Goal: Task Accomplishment & Management: Complete application form

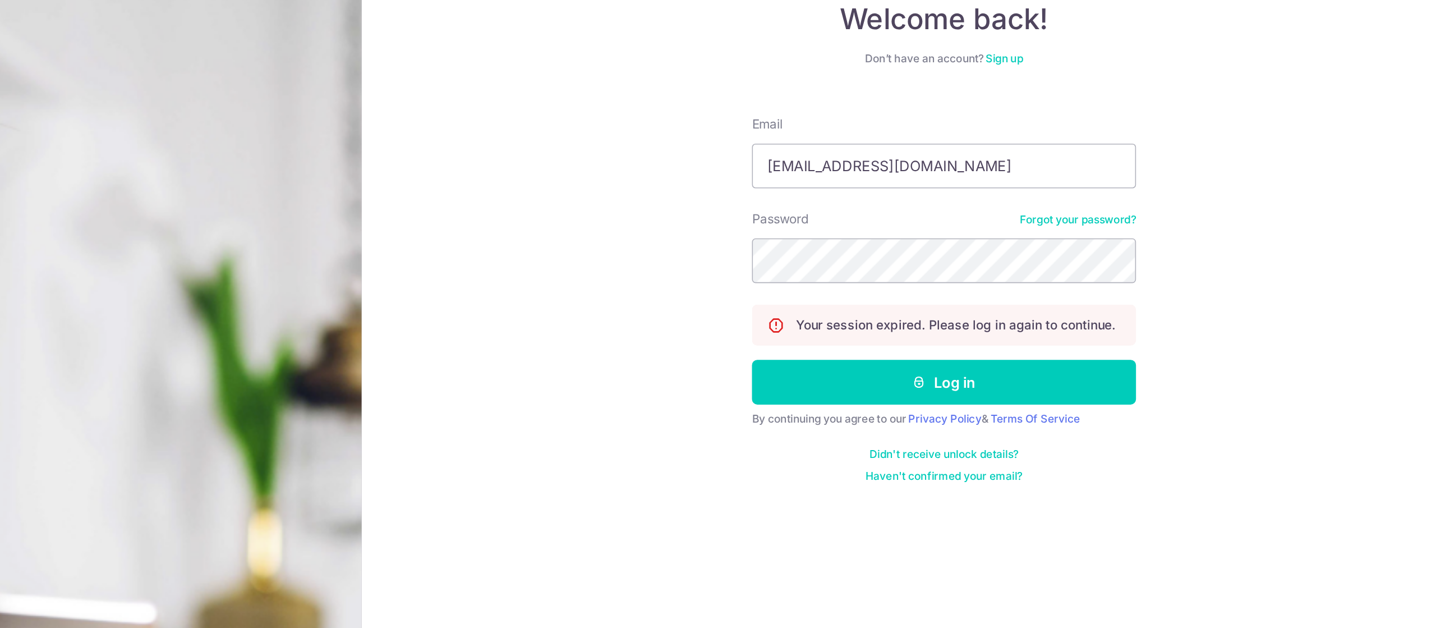
type input "[EMAIL_ADDRESS][DOMAIN_NAME]"
click at [1302, 313] on div "Welcome back! Don’t have an account? Sign up Email geoffreyying@hotmail.com Pas…" at bounding box center [1071, 314] width 732 height 628
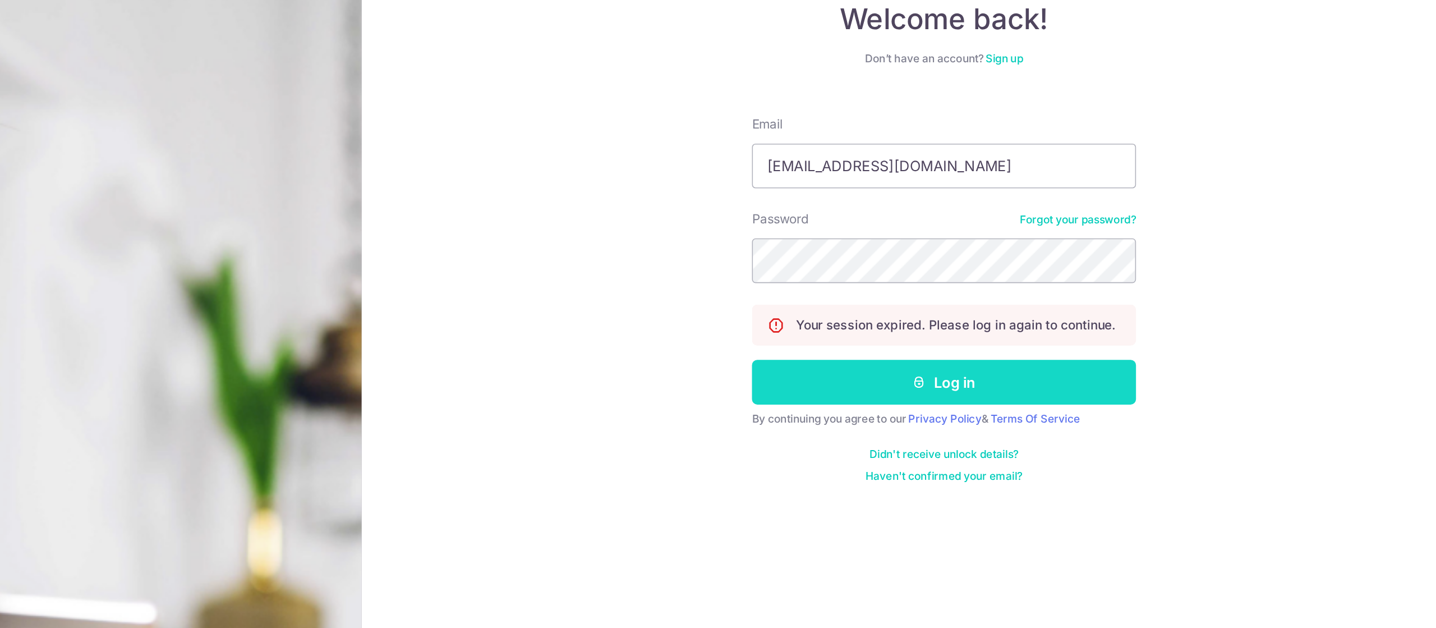
click at [1146, 310] on button "Log in" at bounding box center [1070, 314] width 241 height 28
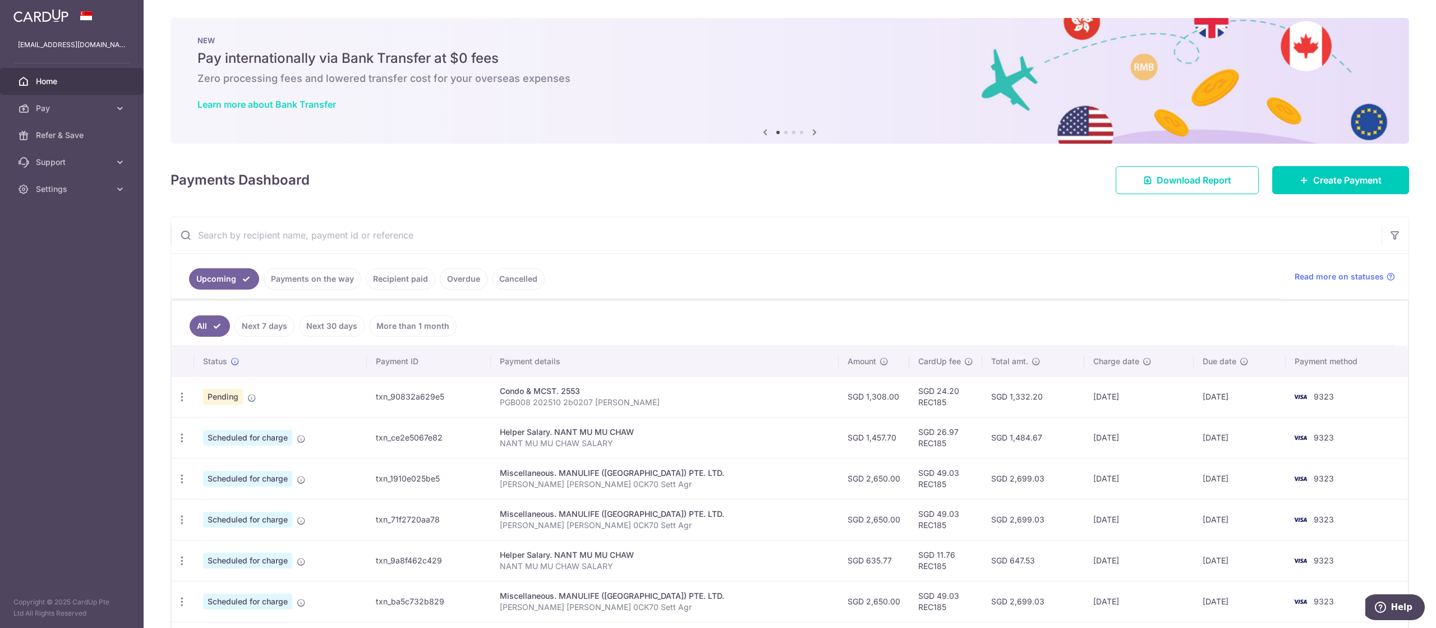
click at [245, 106] on link "Learn more about Bank Transfer" at bounding box center [266, 104] width 139 height 11
click at [40, 113] on span "Pay" at bounding box center [73, 108] width 74 height 11
click at [52, 162] on span "Recipients" at bounding box center [73, 162] width 74 height 11
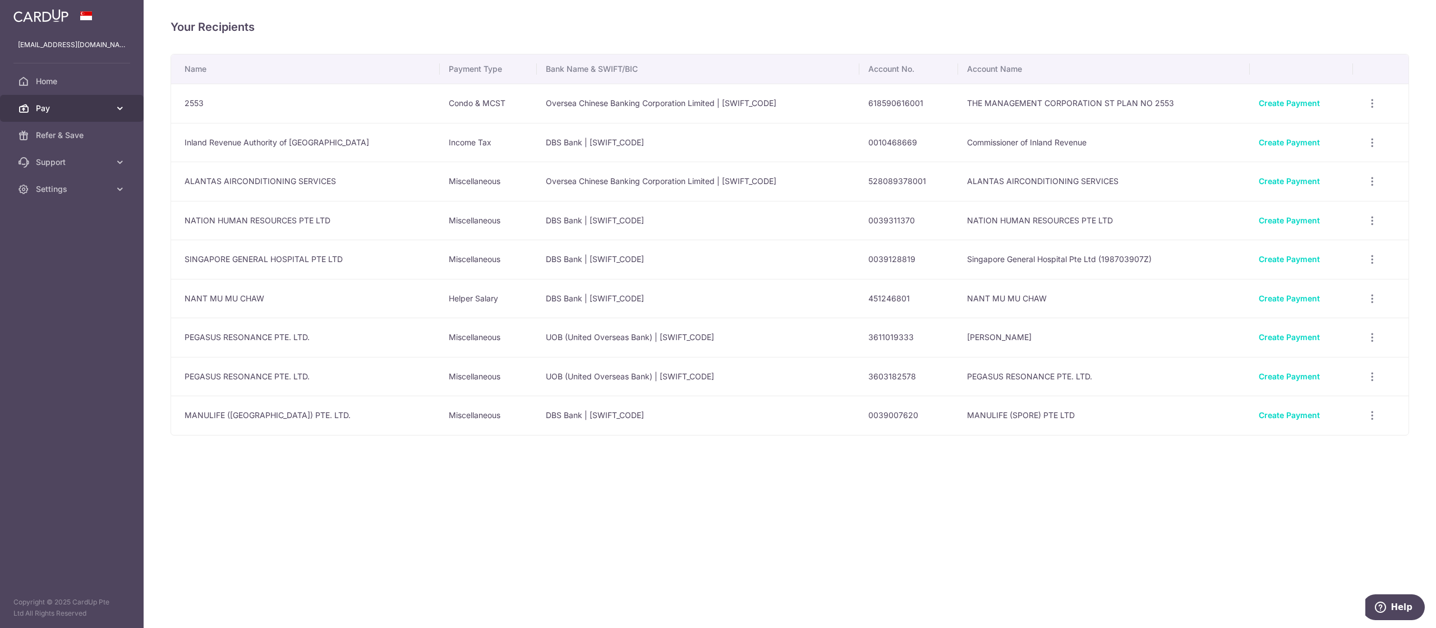
click at [47, 116] on link "Pay" at bounding box center [72, 108] width 144 height 27
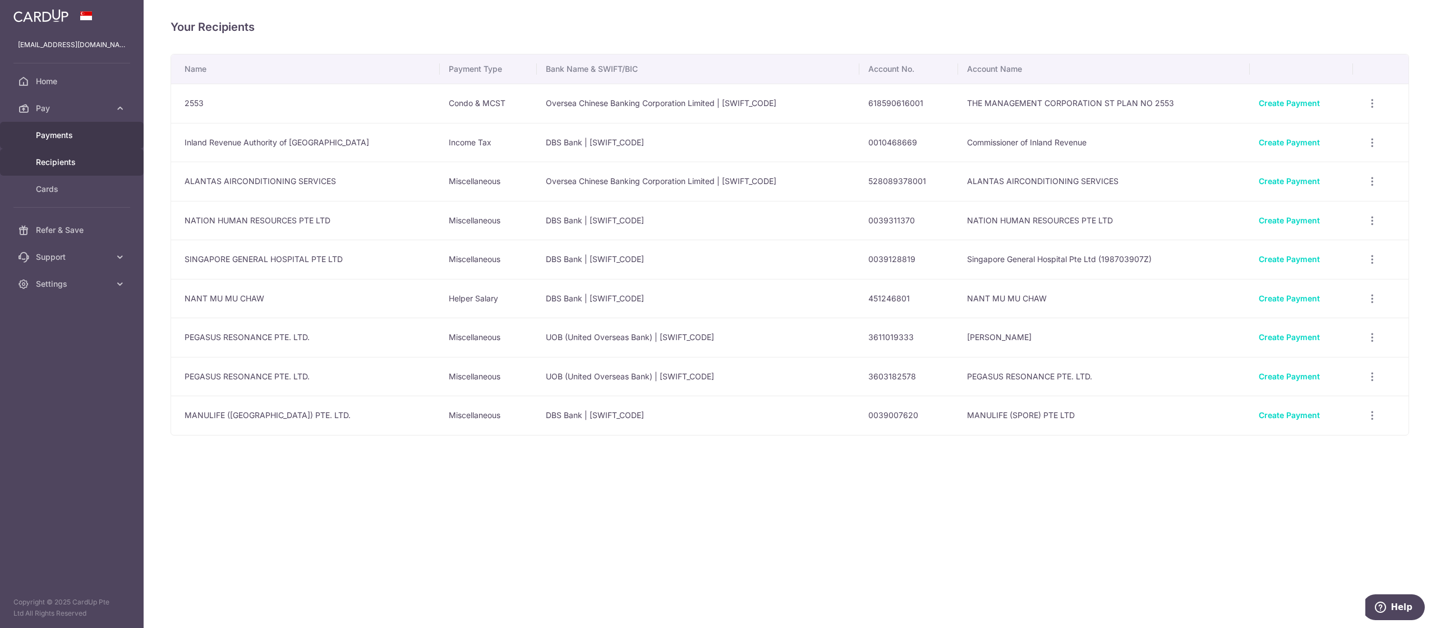
click at [45, 141] on link "Payments" at bounding box center [72, 135] width 144 height 27
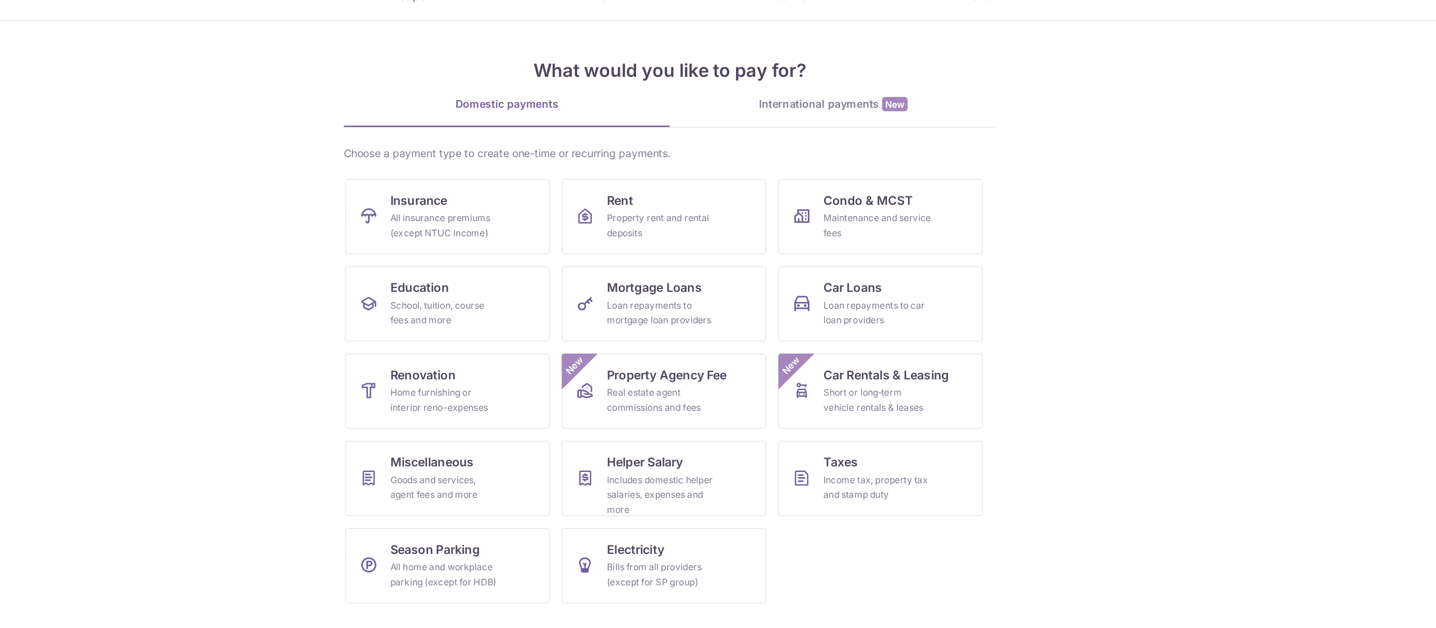
click at [831, 116] on div "International payments New" at bounding box center [839, 121] width 243 height 12
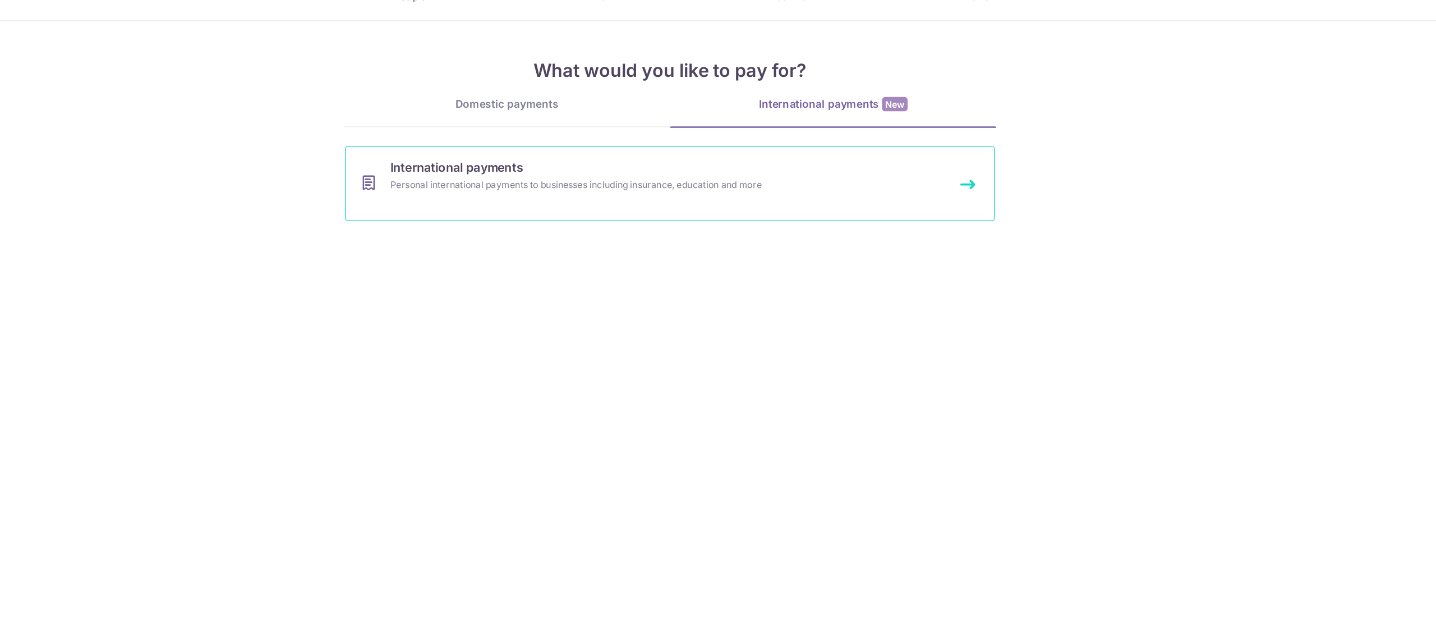
click at [550, 172] on span "International payments" at bounding box center [558, 167] width 99 height 13
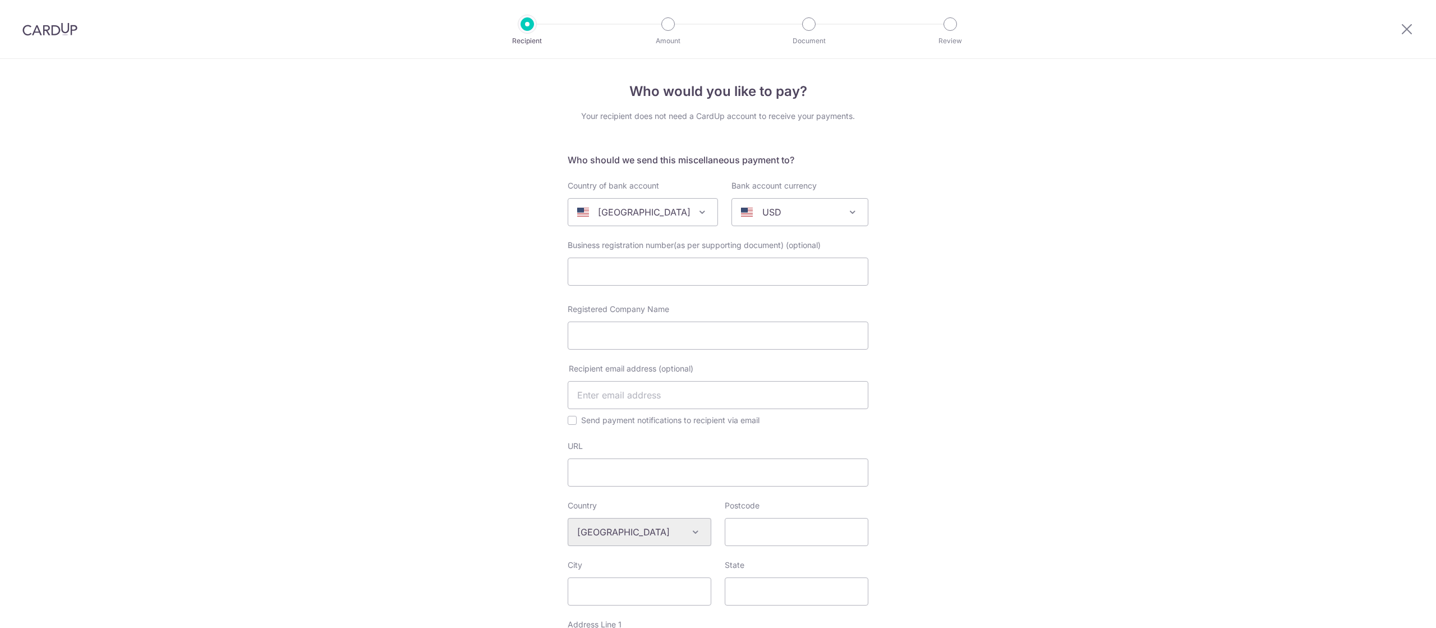
select select
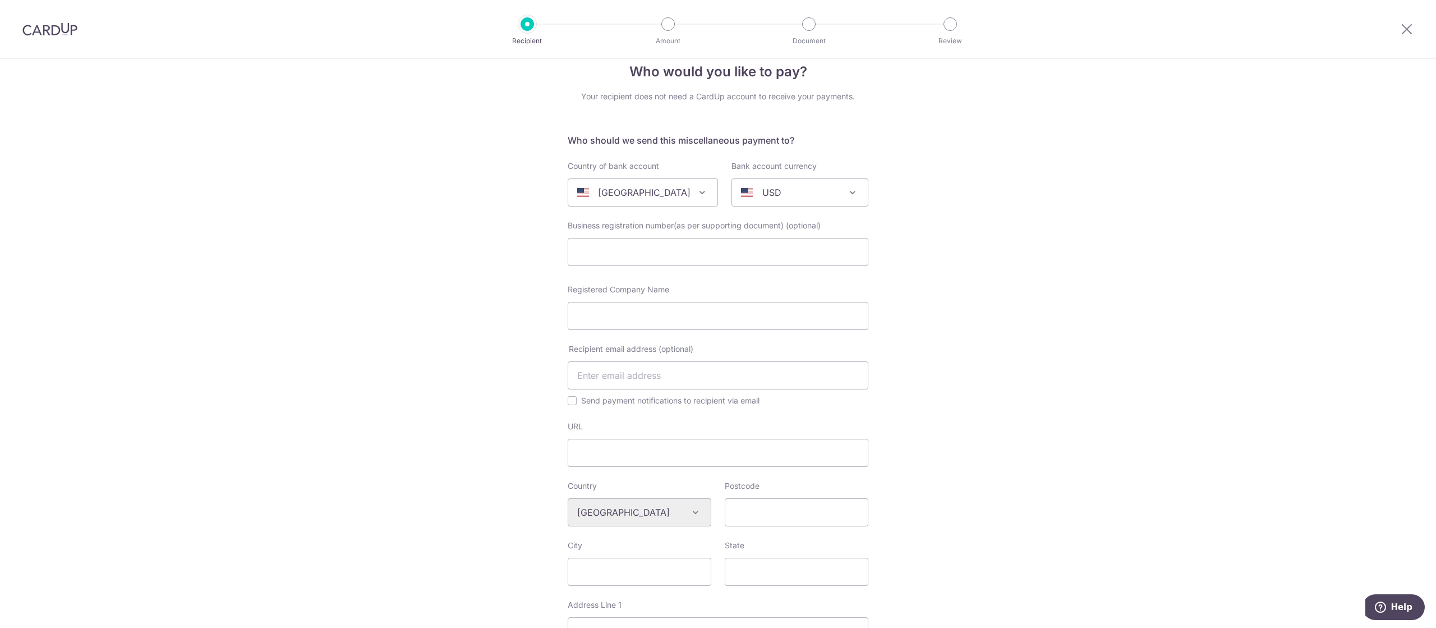
scroll to position [20, 0]
click at [601, 181] on span "[GEOGRAPHIC_DATA]" at bounding box center [642, 191] width 149 height 27
type input "t"
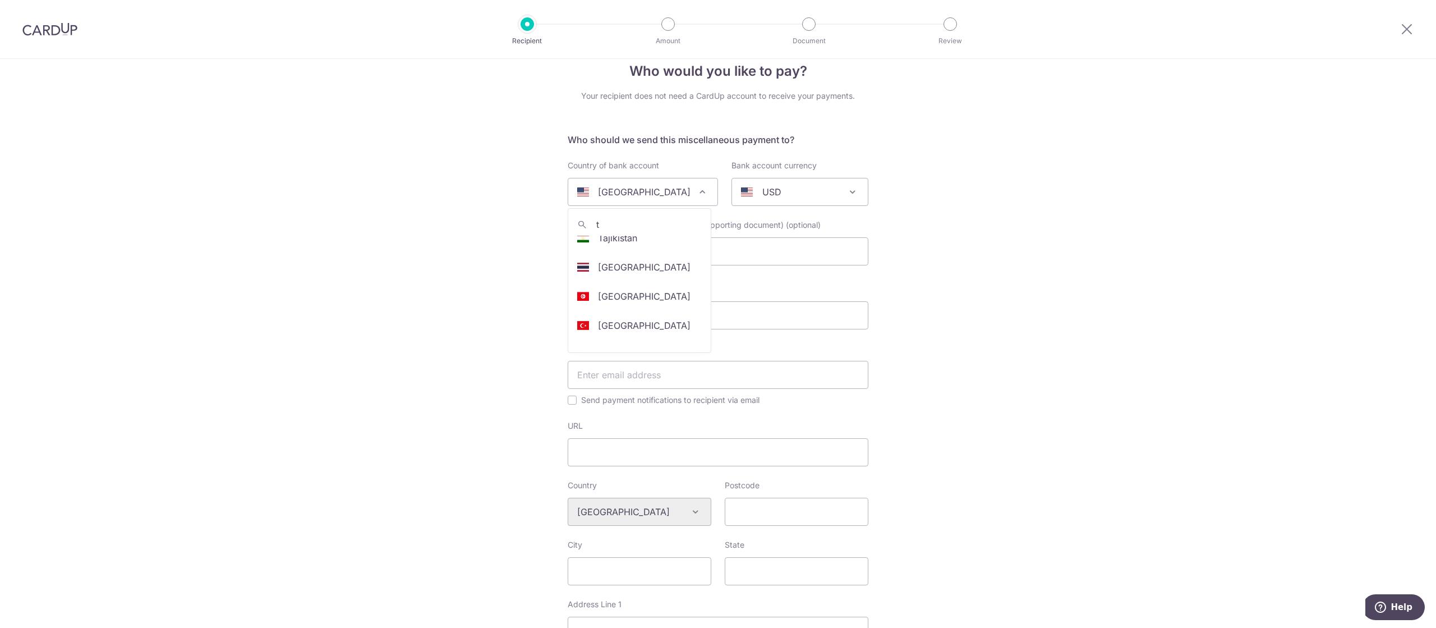
select select "218"
select select "[GEOGRAPHIC_DATA]"
select select
click at [764, 188] on p "AUD" at bounding box center [772, 191] width 20 height 13
type input "th"
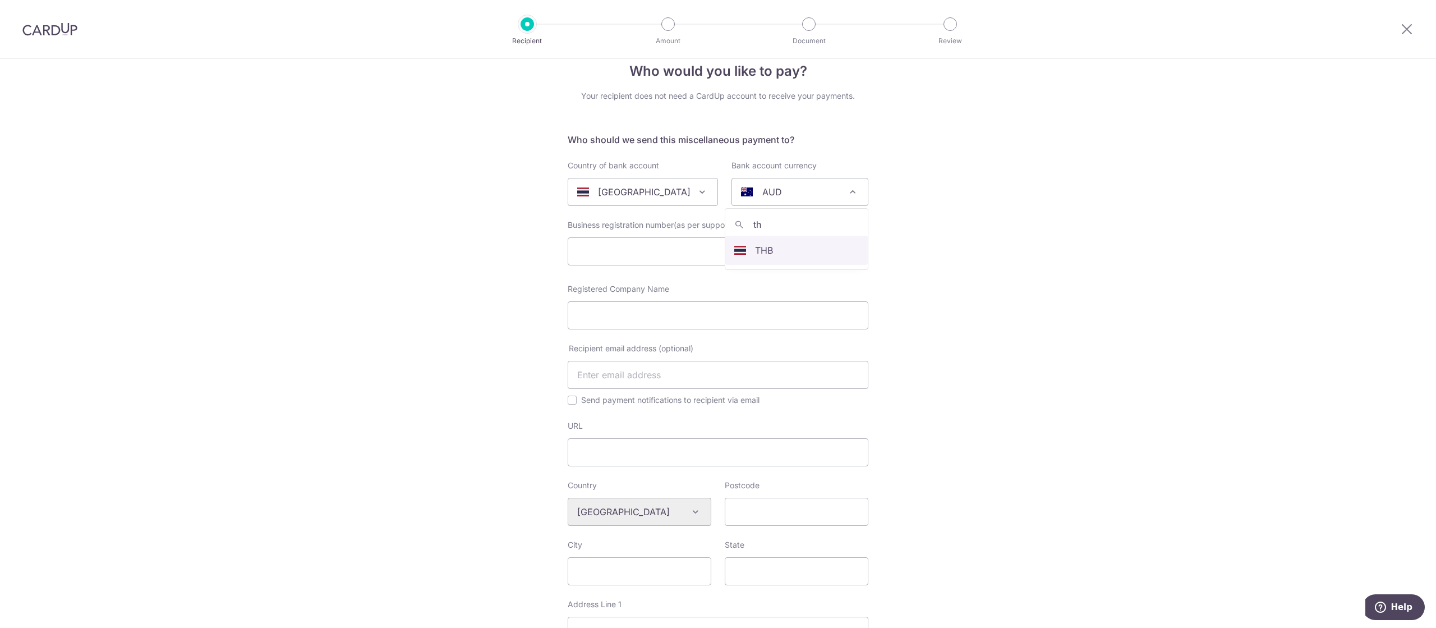
select select "17"
click at [587, 246] on input "text" at bounding box center [718, 251] width 301 height 28
click at [582, 326] on input "Registered Company Name" at bounding box center [718, 315] width 301 height 28
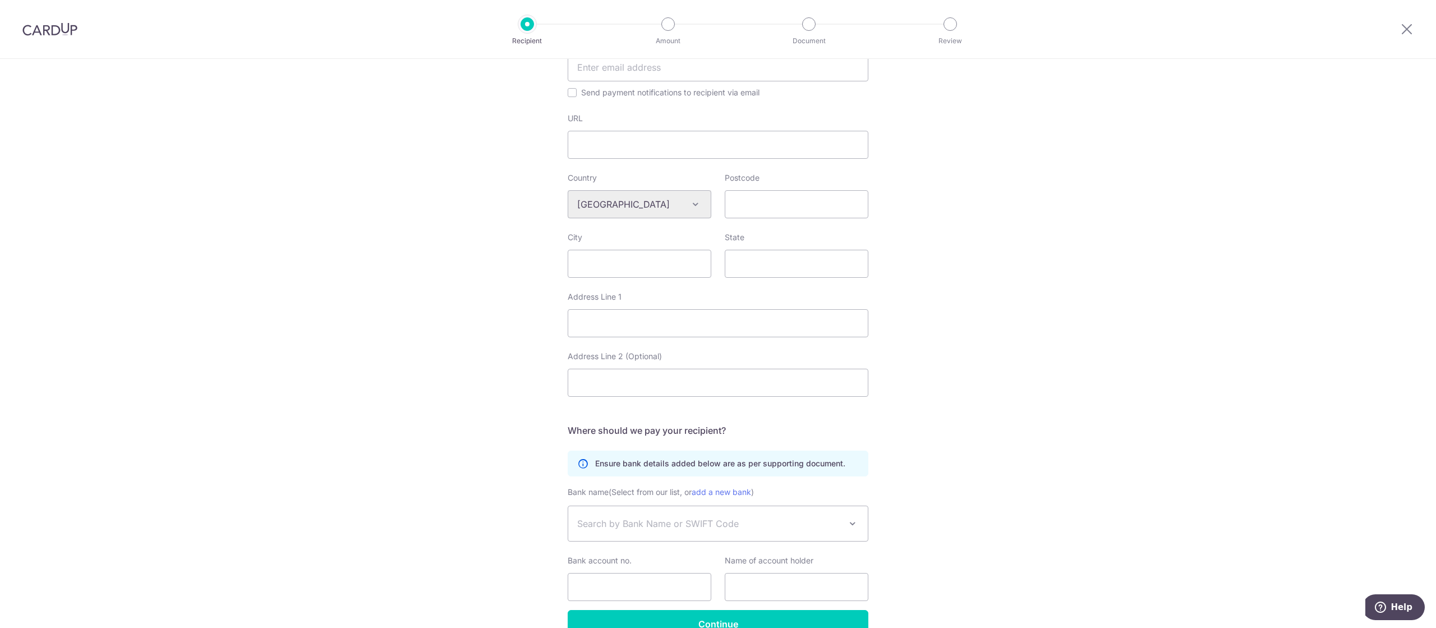
scroll to position [389, 0]
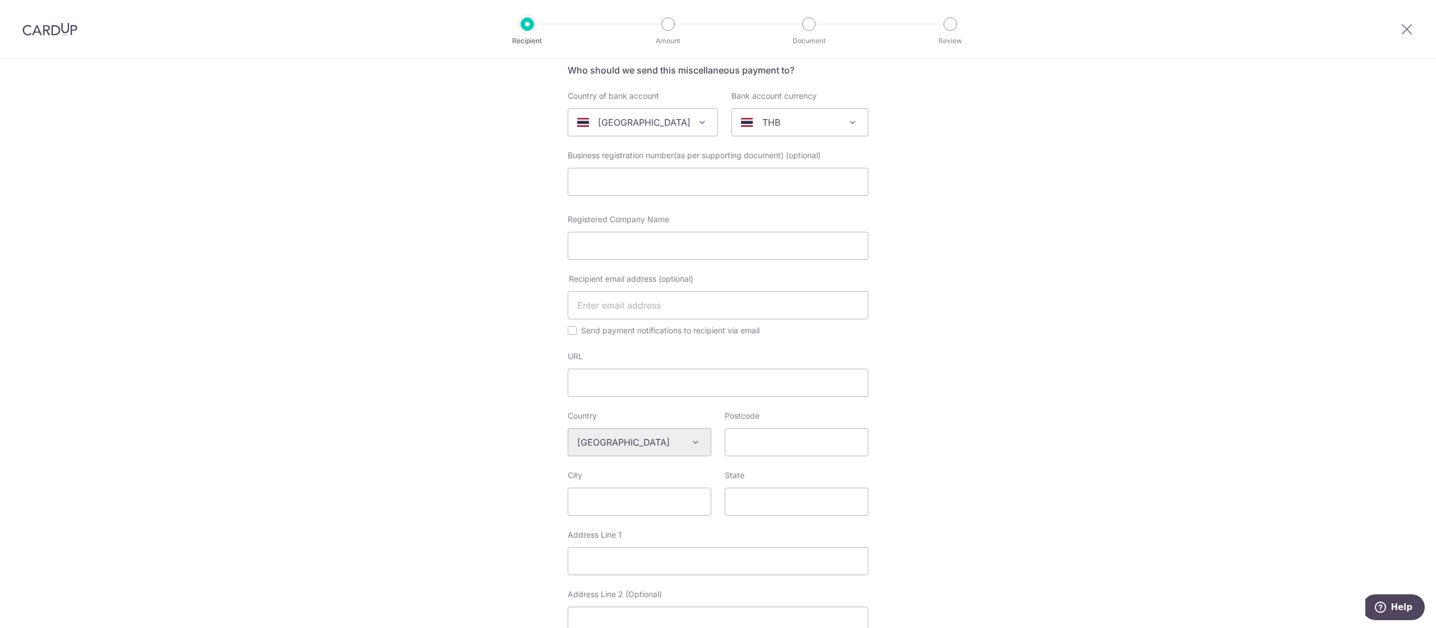
click at [350, 554] on div "Who would you like to pay? Your recipient does not need a CardUp account to rec…" at bounding box center [718, 448] width 1436 height 959
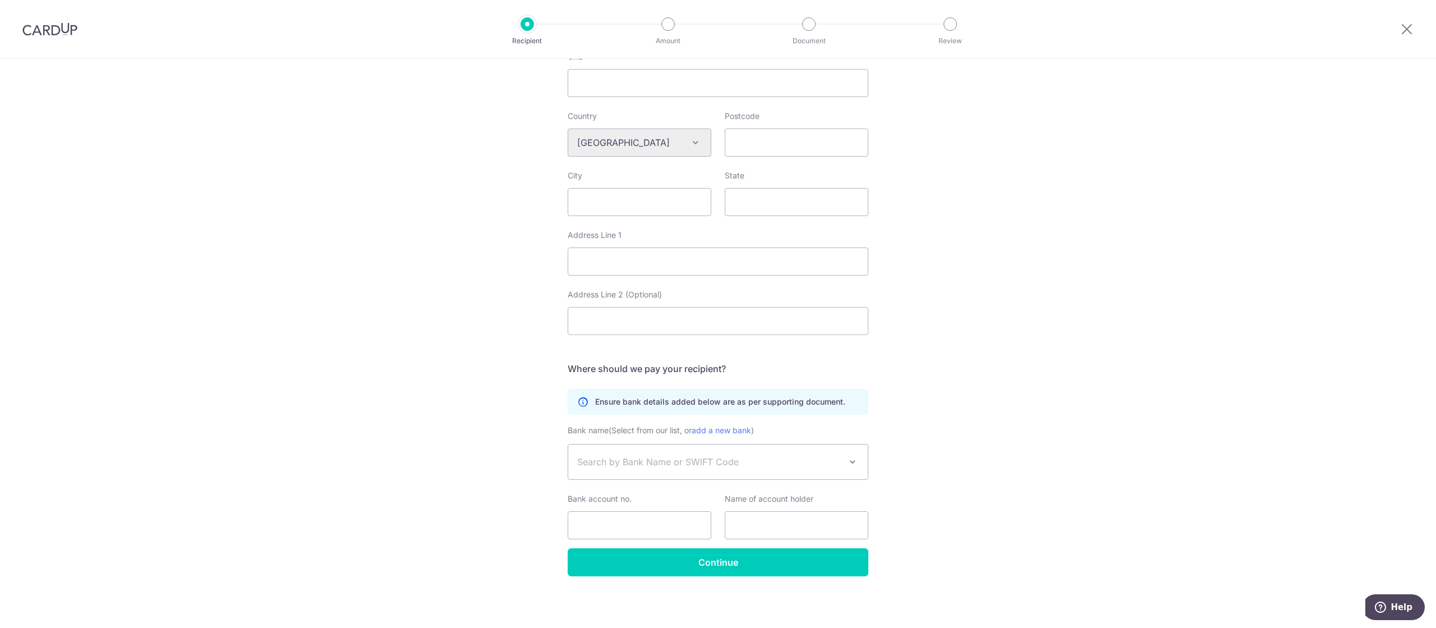
click at [601, 462] on span "Search by Bank Name or SWIFT Code" at bounding box center [709, 461] width 264 height 13
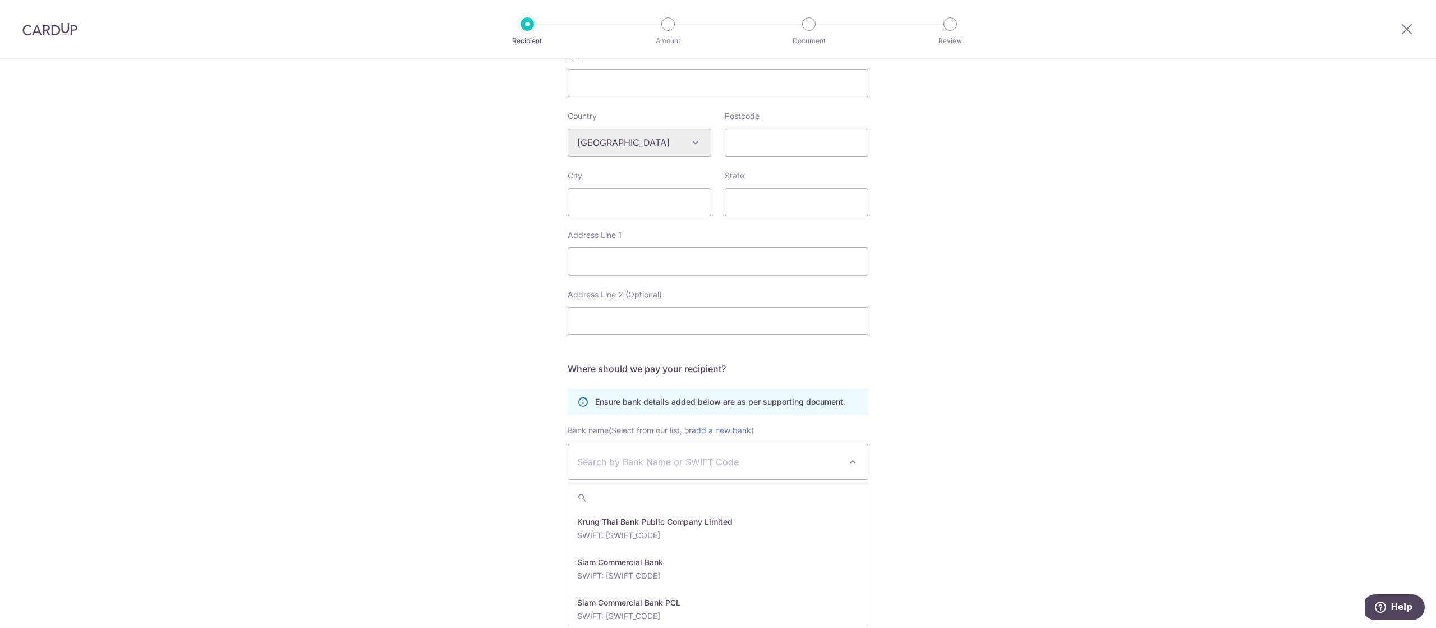
click at [1322, 219] on div "Who would you like to pay? Your recipient does not need a CardUp account to rec…" at bounding box center [718, 149] width 1436 height 959
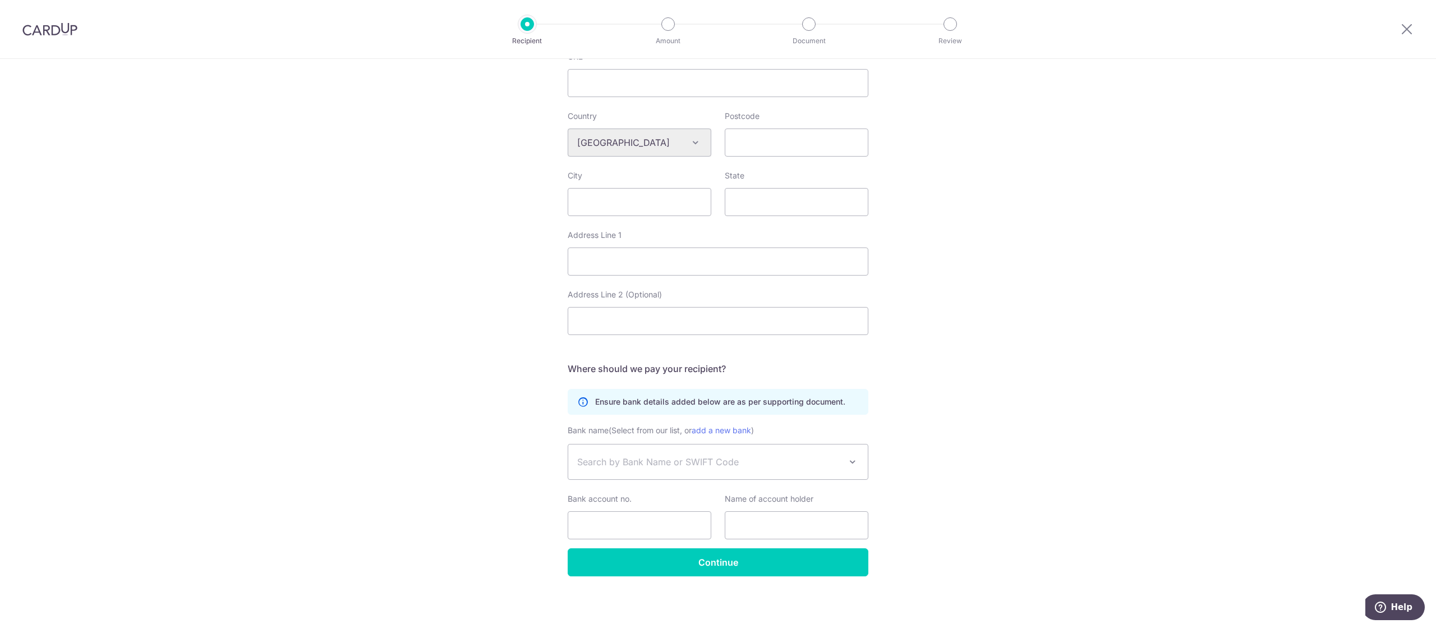
click at [828, 470] on span "Search by Bank Name or SWIFT Code" at bounding box center [718, 461] width 300 height 35
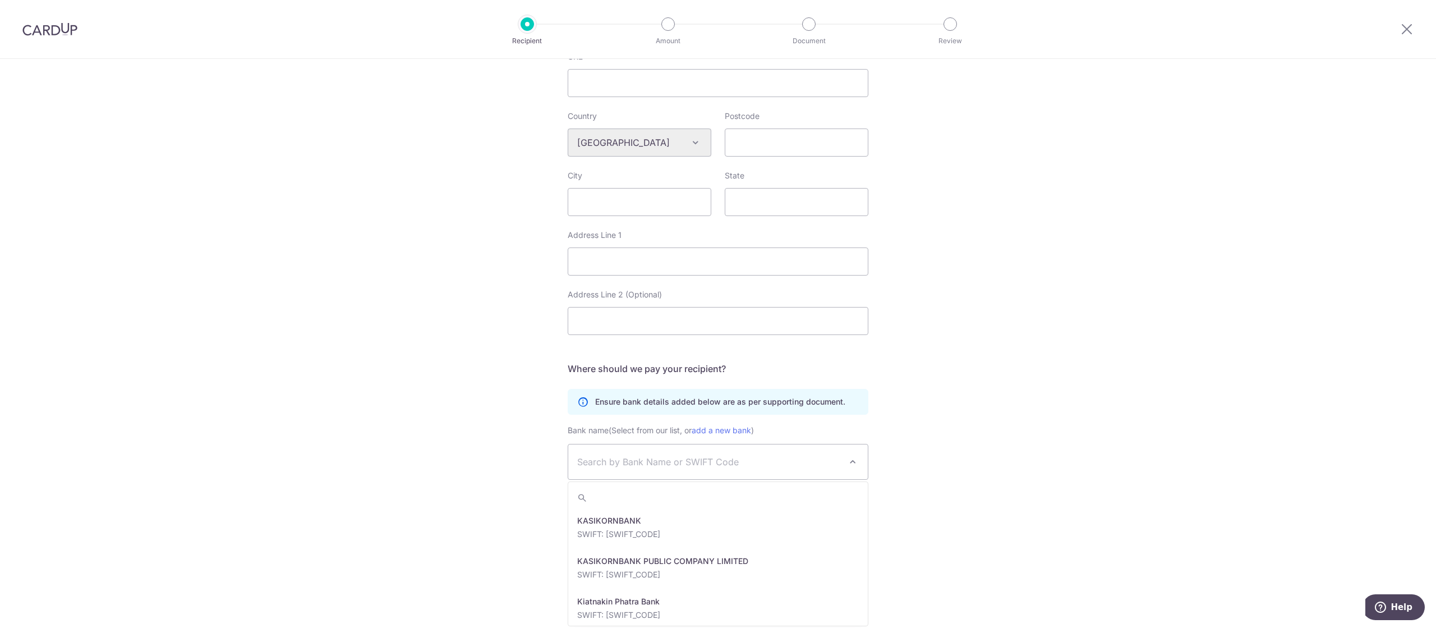
scroll to position [196, 0]
select select "23744"
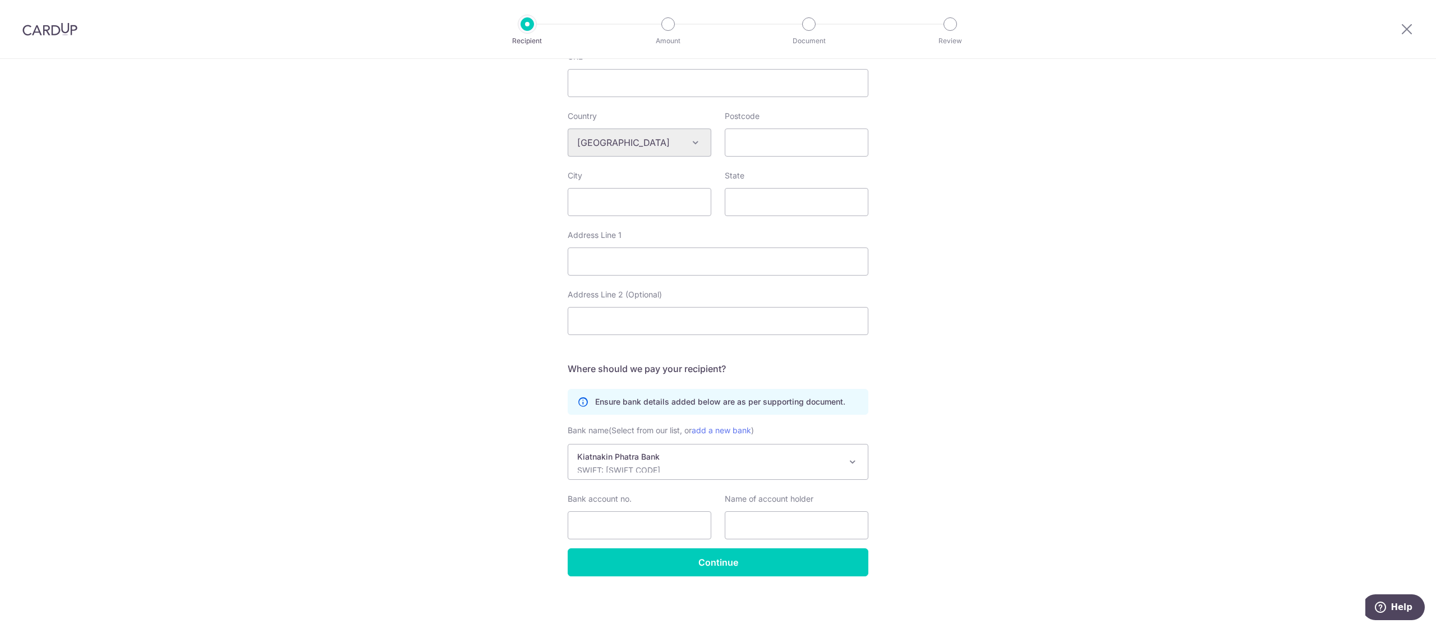
click at [577, 461] on span "Kiatnakin Phatra Bank SWIFT: [SWIFT_CODE]" at bounding box center [718, 461] width 300 height 35
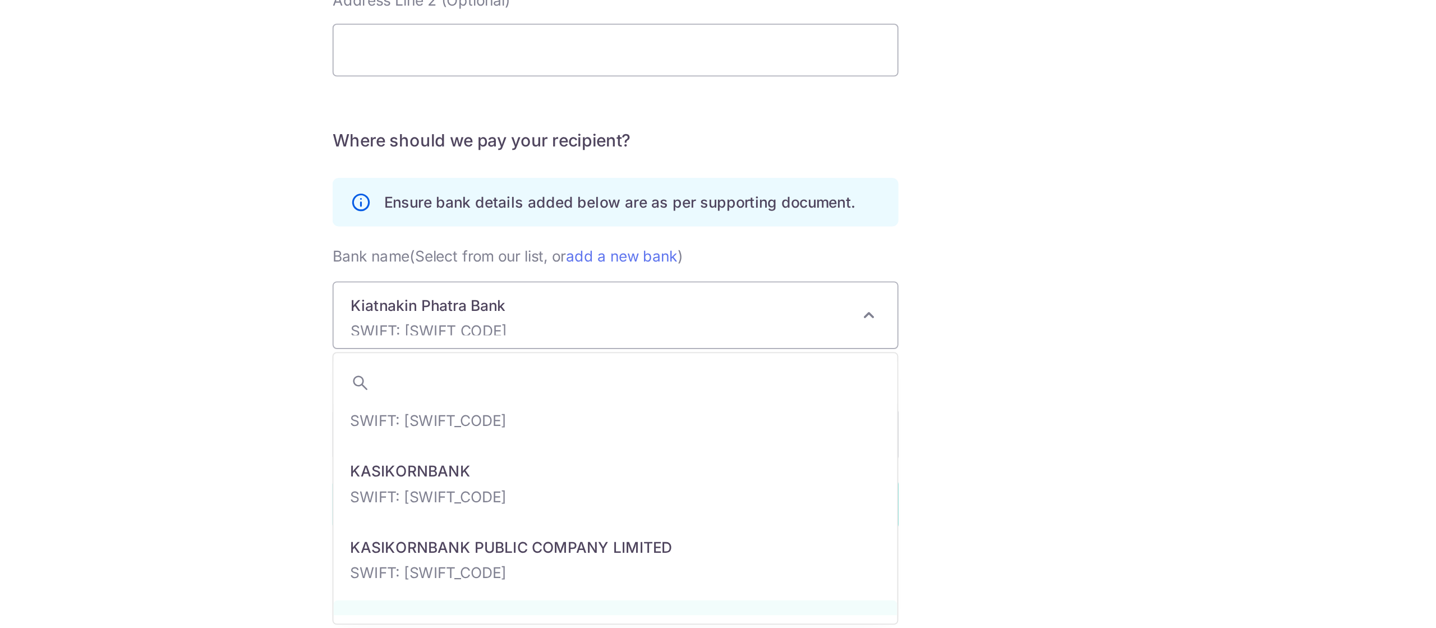
scroll to position [389, 0]
